Goal: Find specific page/section: Find specific page/section

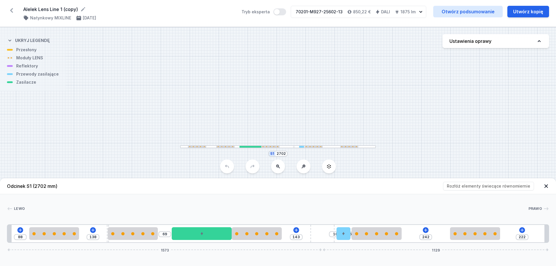
click at [269, 147] on div at bounding box center [270, 147] width 18 height 2
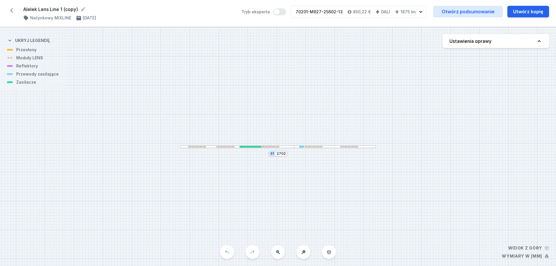
click at [238, 146] on div at bounding box center [237, 146] width 114 height 3
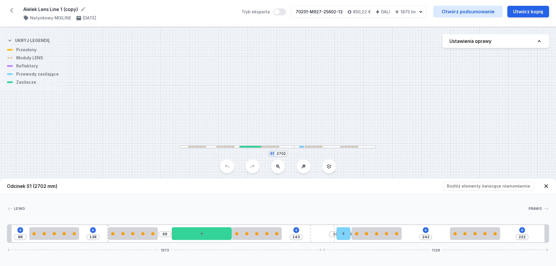
click at [373, 87] on div "S1 2702" at bounding box center [278, 146] width 556 height 239
drag, startPoint x: 291, startPoint y: 135, endPoint x: 279, endPoint y: 102, distance: 34.7
click at [282, 106] on div "S1 2702" at bounding box center [278, 146] width 556 height 239
click at [304, 112] on div at bounding box center [325, 111] width 82 height 3
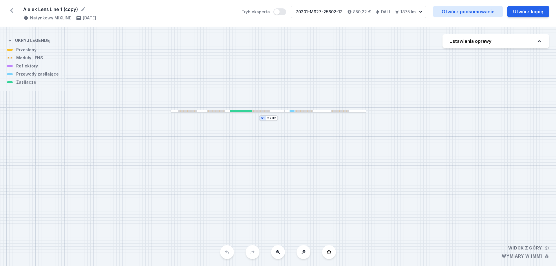
click at [302, 112] on div at bounding box center [304, 111] width 18 height 2
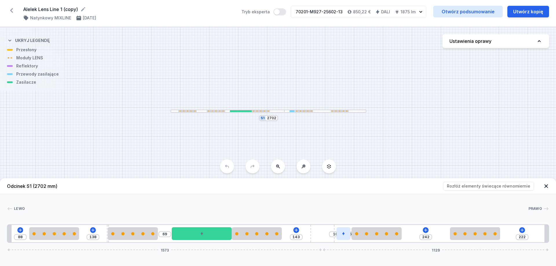
click at [347, 237] on div at bounding box center [344, 233] width 14 height 13
drag, startPoint x: 347, startPoint y: 237, endPoint x: 420, endPoint y: 239, distance: 72.4
click at [362, 239] on div "88 138 69 143 10 5 242 222 1573 1129" at bounding box center [278, 233] width 542 height 19
click at [305, 170] on button at bounding box center [304, 167] width 14 height 14
click at [305, 169] on button at bounding box center [304, 167] width 14 height 14
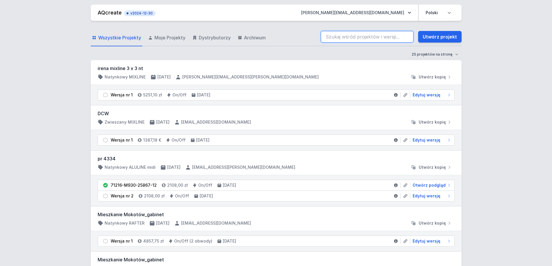
click at [348, 33] on input "search" at bounding box center [367, 37] width 93 height 12
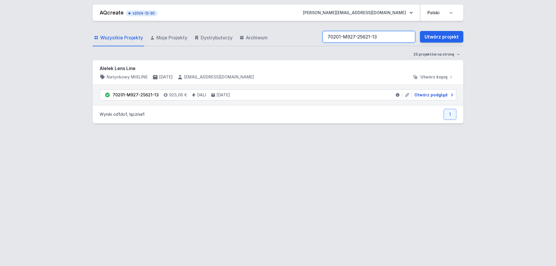
type input "70201-M927-25621-13"
click at [420, 94] on span "Otwórz podgląd" at bounding box center [430, 95] width 33 height 6
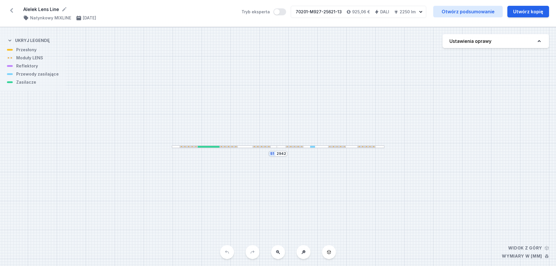
click at [312, 147] on div at bounding box center [312, 147] width 5 height 2
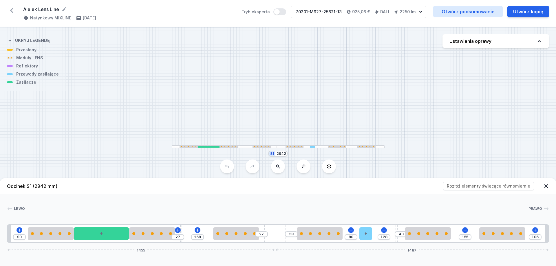
click at [156, 70] on div "S1 2942" at bounding box center [278, 146] width 556 height 239
click at [225, 103] on div "S1 2942" at bounding box center [278, 146] width 556 height 239
click at [158, 155] on div "S1 2942" at bounding box center [278, 146] width 556 height 239
click at [223, 203] on div "[PERSON_NAME] 1 2 3 2 4 2 5 2 6 4 2 2 1 90 2 27 169 27 58 90 128 40 155 106 145…" at bounding box center [278, 218] width 556 height 49
drag, startPoint x: 221, startPoint y: 124, endPoint x: 219, endPoint y: 95, distance: 29.3
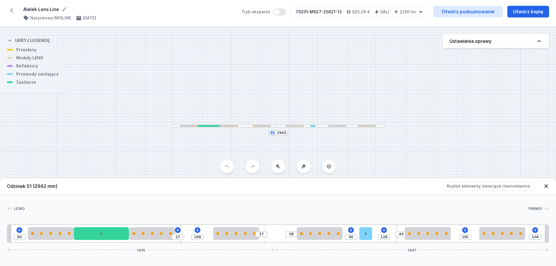
click at [219, 95] on div "S1 2942" at bounding box center [278, 146] width 556 height 239
click at [303, 168] on icon at bounding box center [303, 166] width 5 height 5
